Goal: Check status

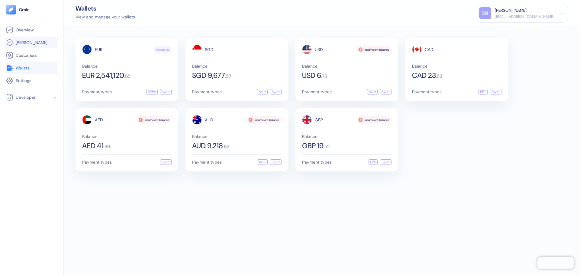
drag, startPoint x: 0, startPoint y: 0, endPoint x: 31, endPoint y: 45, distance: 55.1
click at [31, 45] on link "[PERSON_NAME]" at bounding box center [31, 42] width 51 height 7
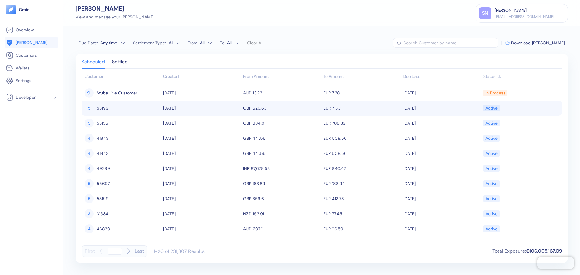
click at [108, 110] on div "5 53199" at bounding box center [122, 108] width 75 height 10
click at [110, 109] on div "5 53199" at bounding box center [122, 108] width 75 height 10
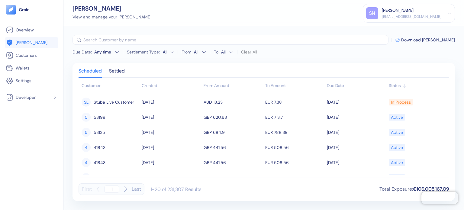
click at [37, 43] on link "[PERSON_NAME]" at bounding box center [31, 42] width 51 height 7
click at [157, 85] on div "Created" at bounding box center [171, 85] width 59 height 6
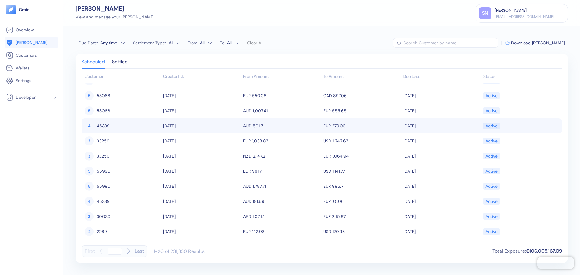
scroll to position [151, 0]
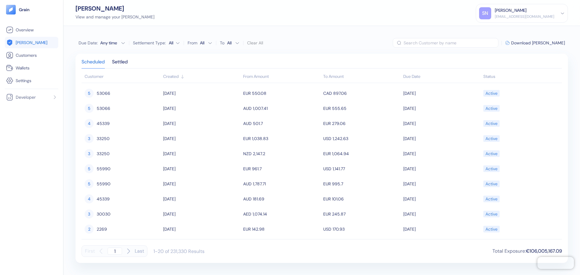
click at [148, 45] on label "Settlement Type:" at bounding box center [149, 43] width 33 height 4
click at [169, 45] on Type\ "All" at bounding box center [174, 43] width 11 height 10
click at [178, 44] on html "Pingdom Check: App Online Overview [PERSON_NAME] Customers Wallets Settings Dev…" at bounding box center [290, 137] width 580 height 275
click at [210, 50] on html "Pingdom Check: App Online Overview [PERSON_NAME] Customers Wallets Settings Dev…" at bounding box center [290, 137] width 580 height 275
click at [206, 41] on html "Pingdom Check: App Online Overview [PERSON_NAME] Customers Wallets Settings Dev…" at bounding box center [290, 137] width 580 height 275
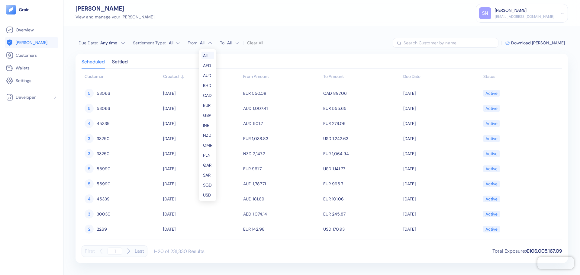
click at [225, 52] on html "Pingdom Check: App Online Overview [PERSON_NAME] Customers Wallets Settings Dev…" at bounding box center [290, 137] width 580 height 275
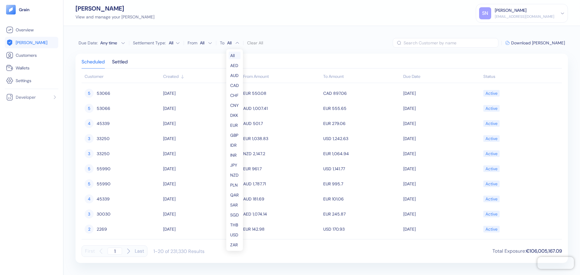
click at [234, 41] on html "Pingdom Check: App Online Overview [PERSON_NAME] Customers Wallets Settings Dev…" at bounding box center [290, 137] width 580 height 275
click at [280, 49] on html "Pingdom Check: App Online Overview [PERSON_NAME] Customers Wallets Settings Dev…" at bounding box center [290, 137] width 580 height 275
